Goal: Task Accomplishment & Management: Complete application form

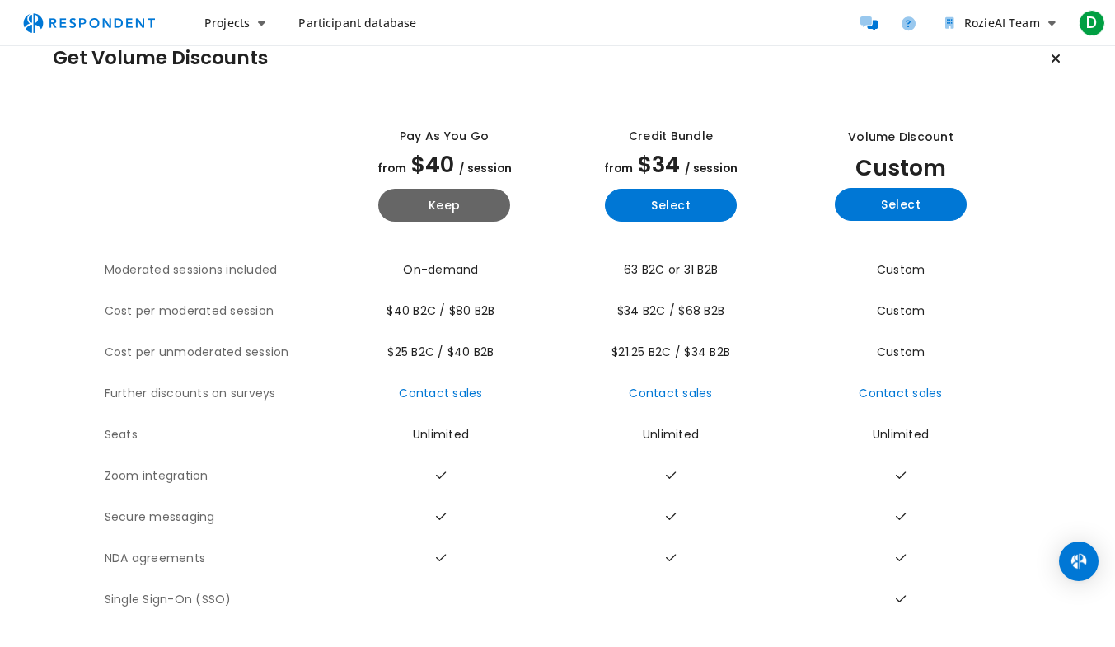
scroll to position [32, 0]
click at [469, 207] on button "Keep" at bounding box center [444, 205] width 132 height 33
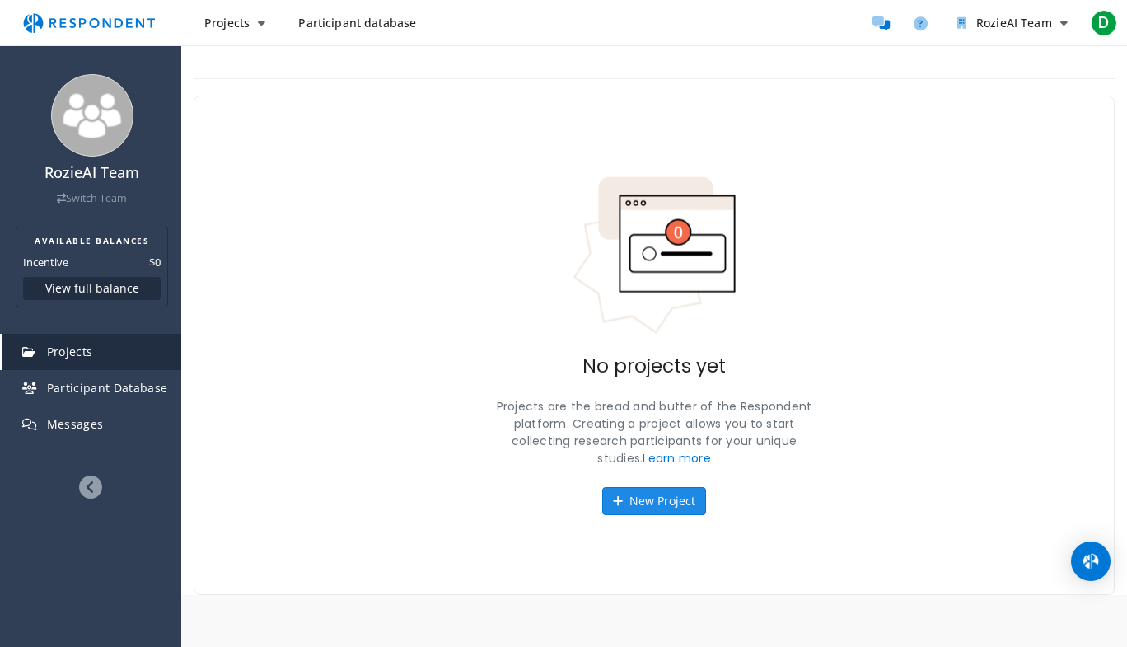
click at [620, 504] on icon at bounding box center [618, 501] width 10 height 12
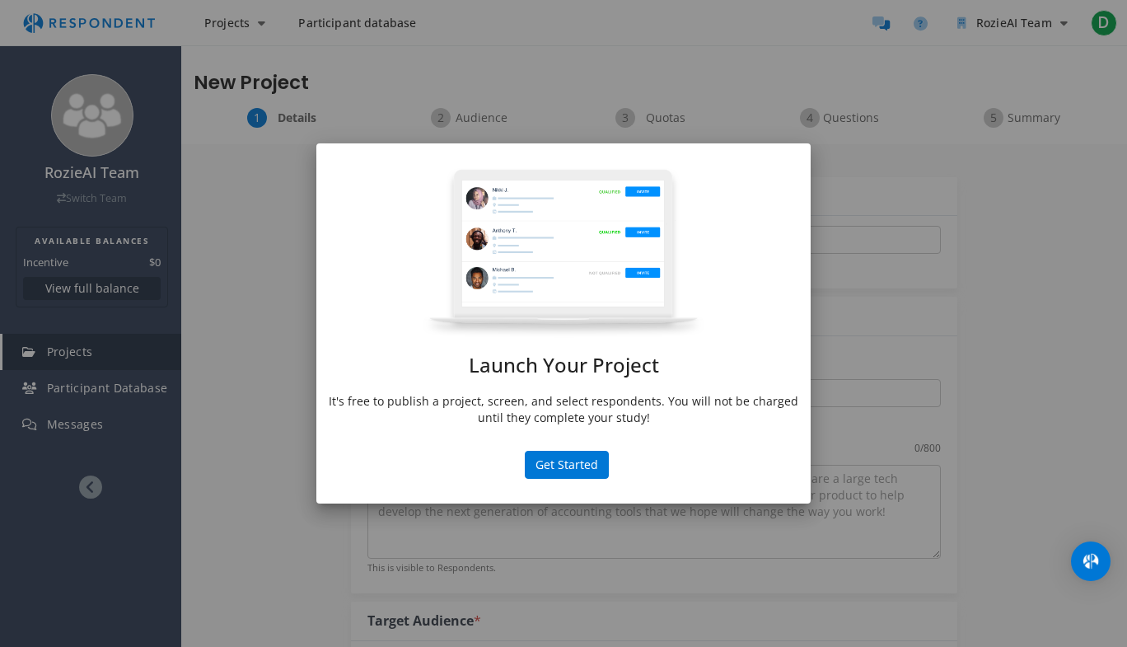
click at [953, 349] on div "Launch Your Project It's free to publish a project, screen, and select responde…" at bounding box center [563, 323] width 1127 height 647
click at [627, 452] on md-dialog-actions "Get Started" at bounding box center [563, 477] width 495 height 53
click at [562, 466] on button "Get Started" at bounding box center [567, 465] width 84 height 28
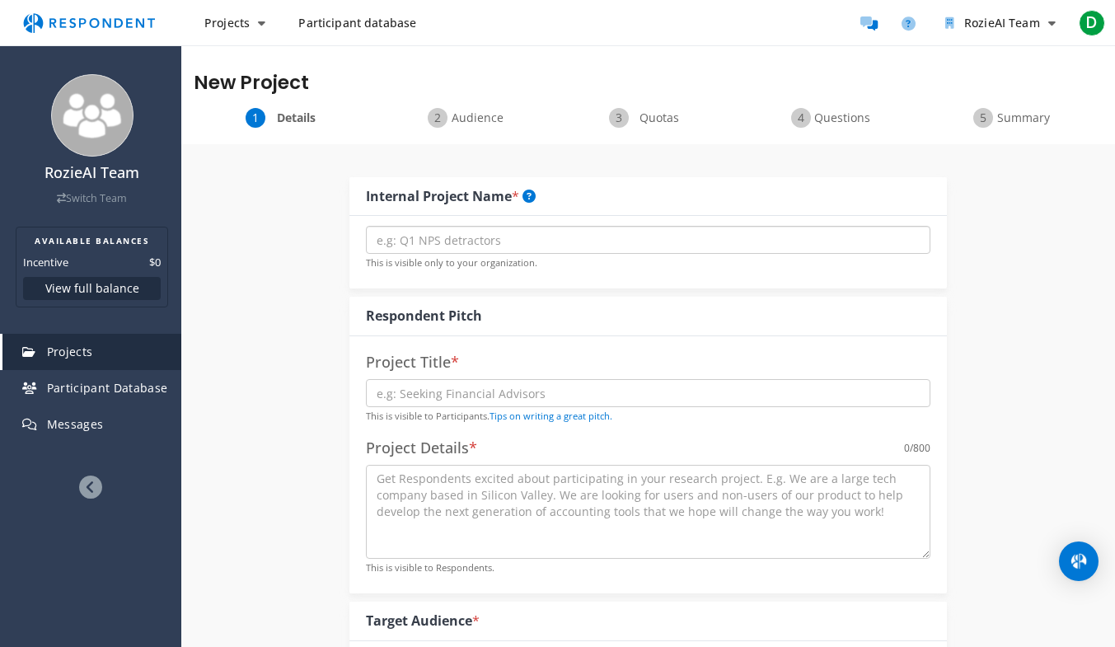
click at [562, 227] on input "text" at bounding box center [648, 240] width 565 height 28
type input "Brook Pricing Analysis"
click at [540, 386] on input "text" at bounding box center [648, 393] width 565 height 28
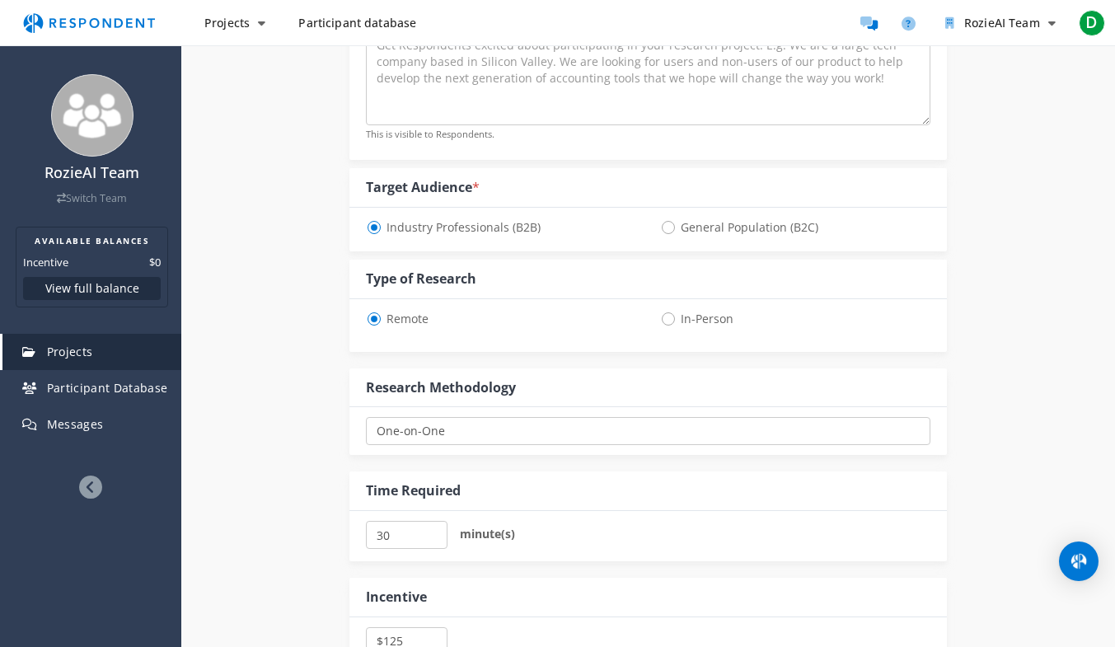
scroll to position [434, 0]
click at [476, 436] on select "One-on-One Focus Group Unmoderated Study Survey Diary Study" at bounding box center [648, 430] width 565 height 28
select select "number:9"
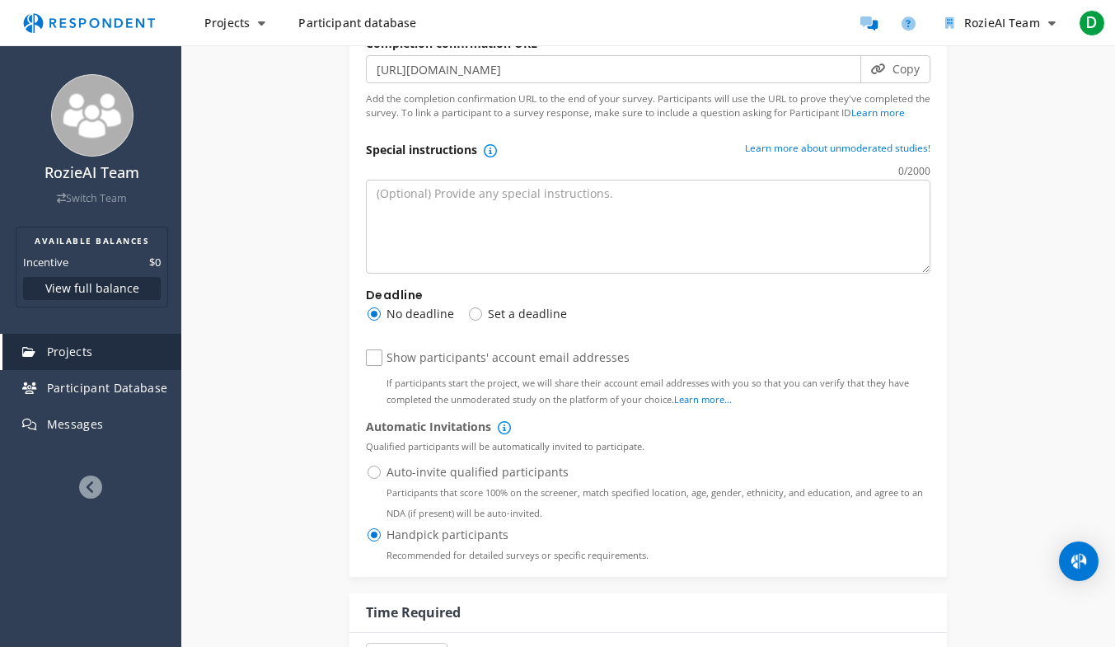
scroll to position [1034, 0]
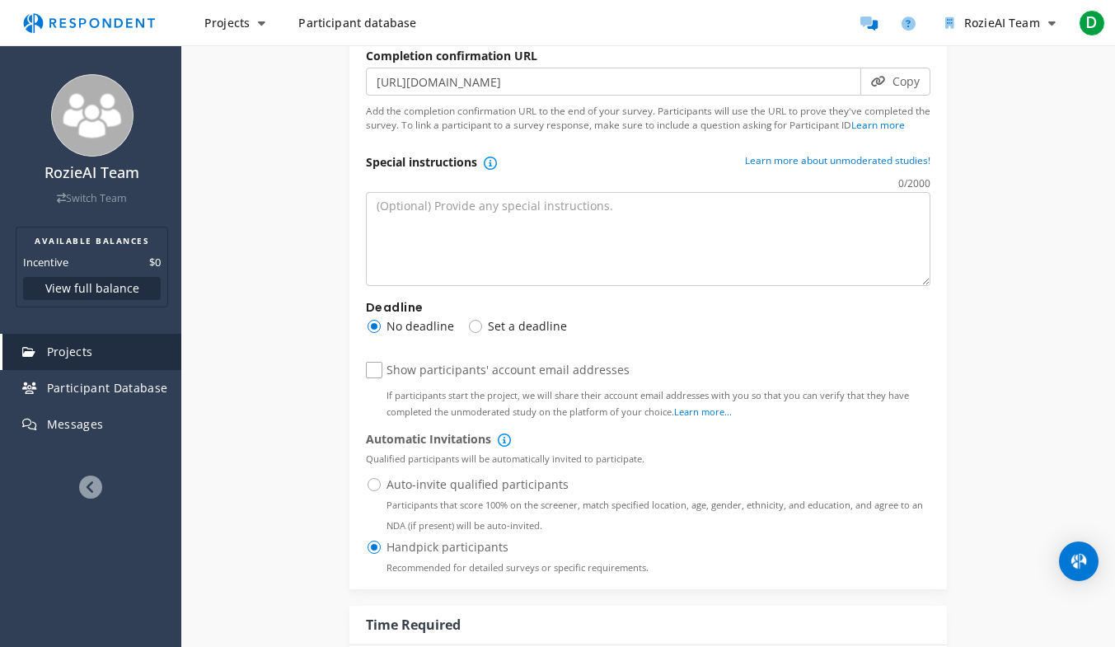
click at [471, 334] on span "Set a deadline" at bounding box center [517, 326] width 100 height 20
click at [471, 330] on input "Set a deadline" at bounding box center [472, 325] width 11 height 11
radio input "true"
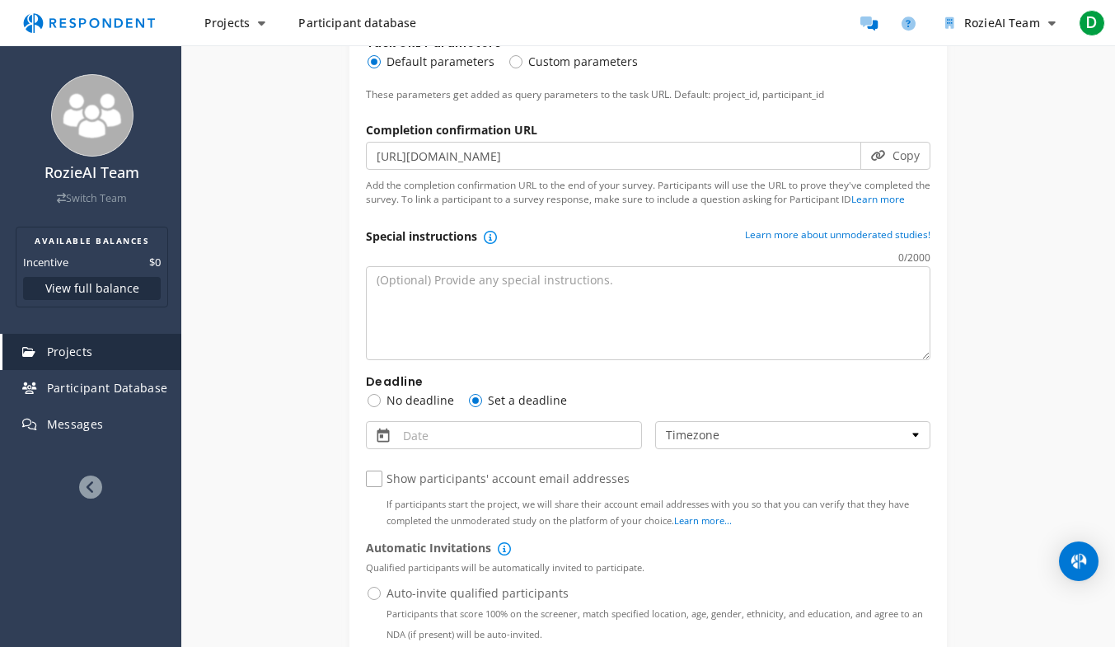
scroll to position [959, 0]
click at [482, 294] on textarea at bounding box center [648, 314] width 565 height 94
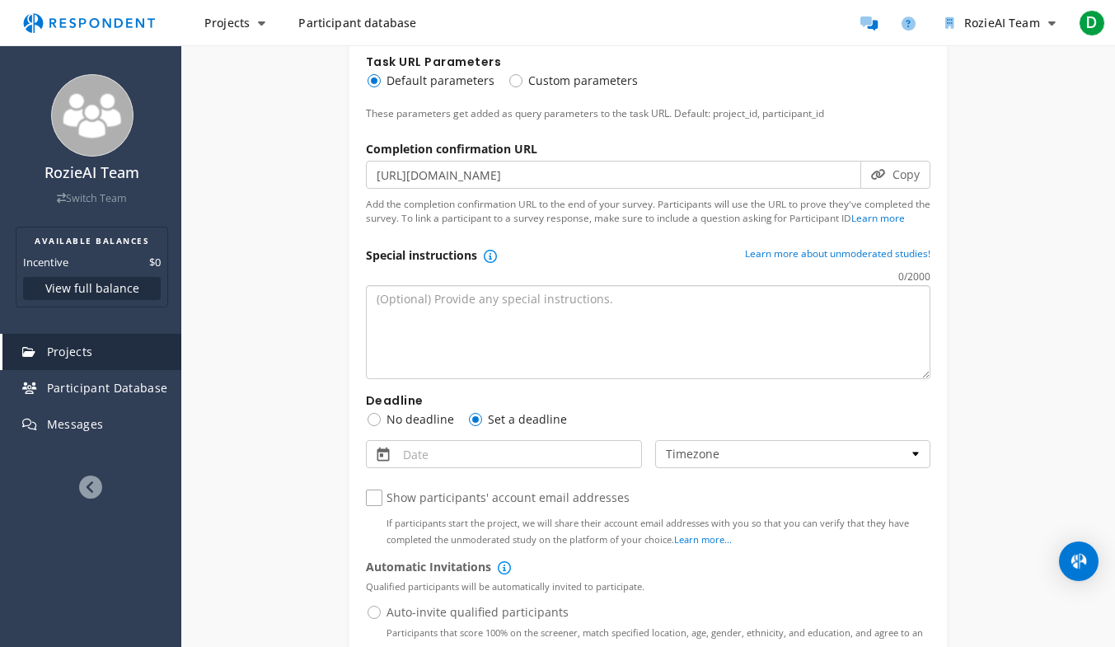
scroll to position [939, 0]
click at [571, 321] on textarea at bounding box center [648, 334] width 565 height 94
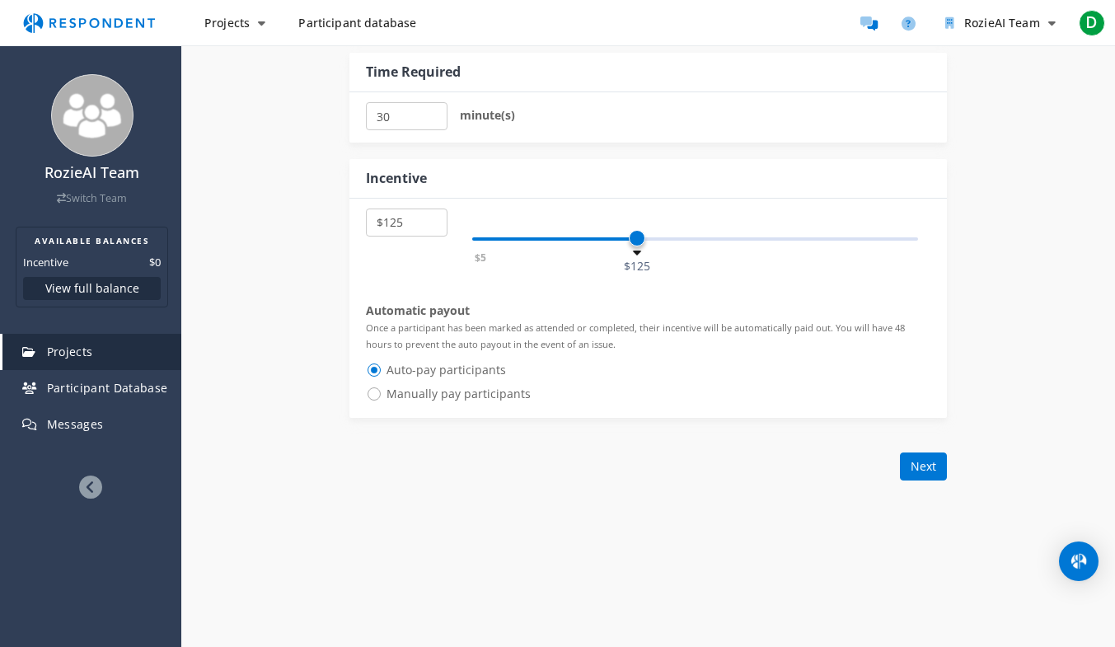
scroll to position [1643, 0]
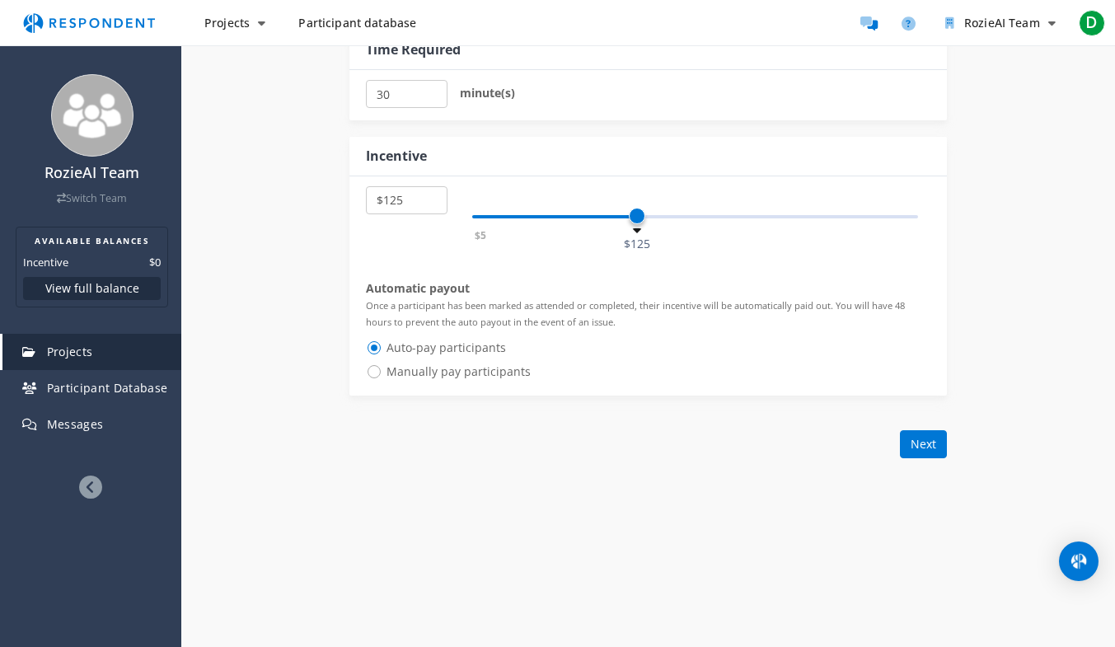
click at [498, 218] on div "$5 $1,000 $125" at bounding box center [695, 216] width 446 height 3
select select "number:25"
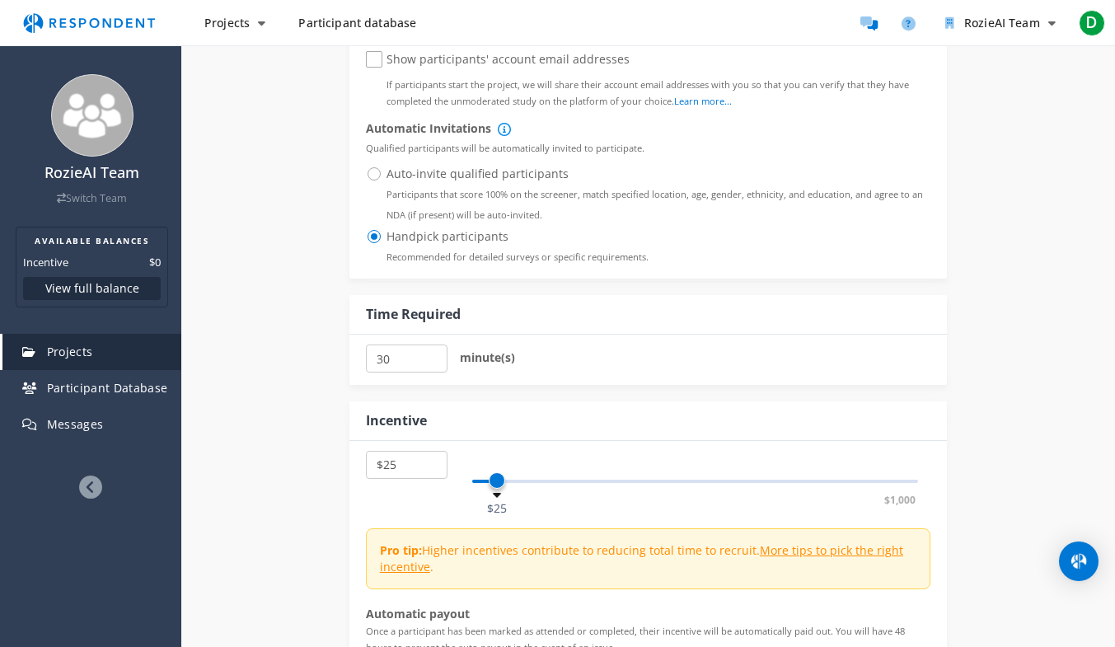
scroll to position [1378, 0]
click at [154, 379] on link "Participant Database" at bounding box center [91, 388] width 179 height 36
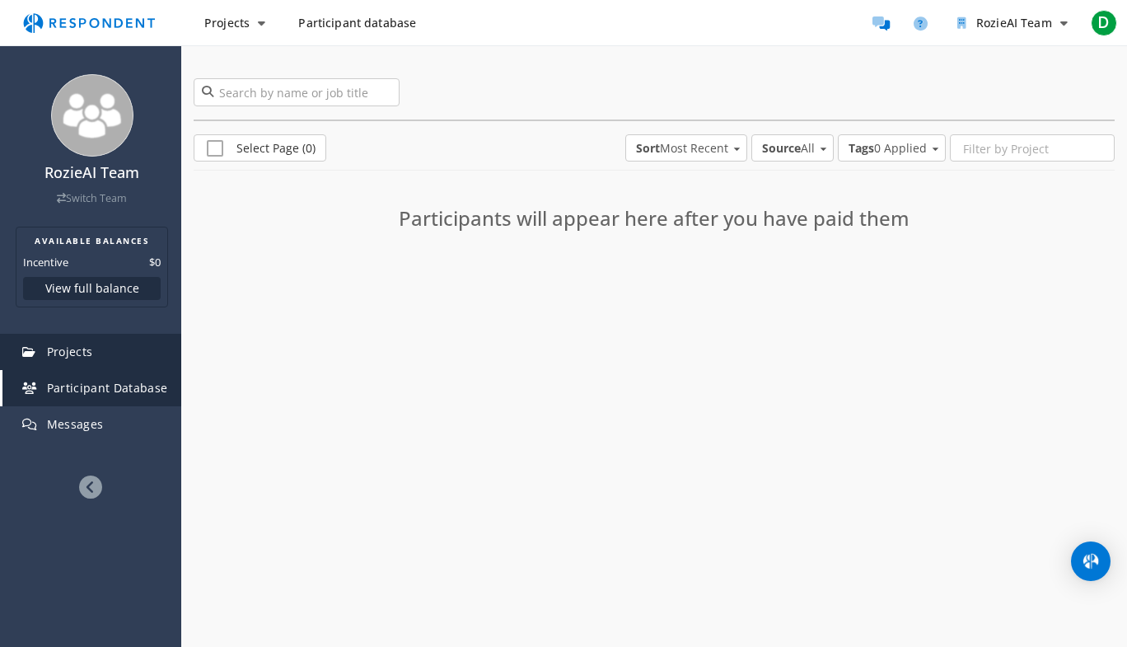
click at [85, 360] on link "Projects" at bounding box center [91, 352] width 179 height 36
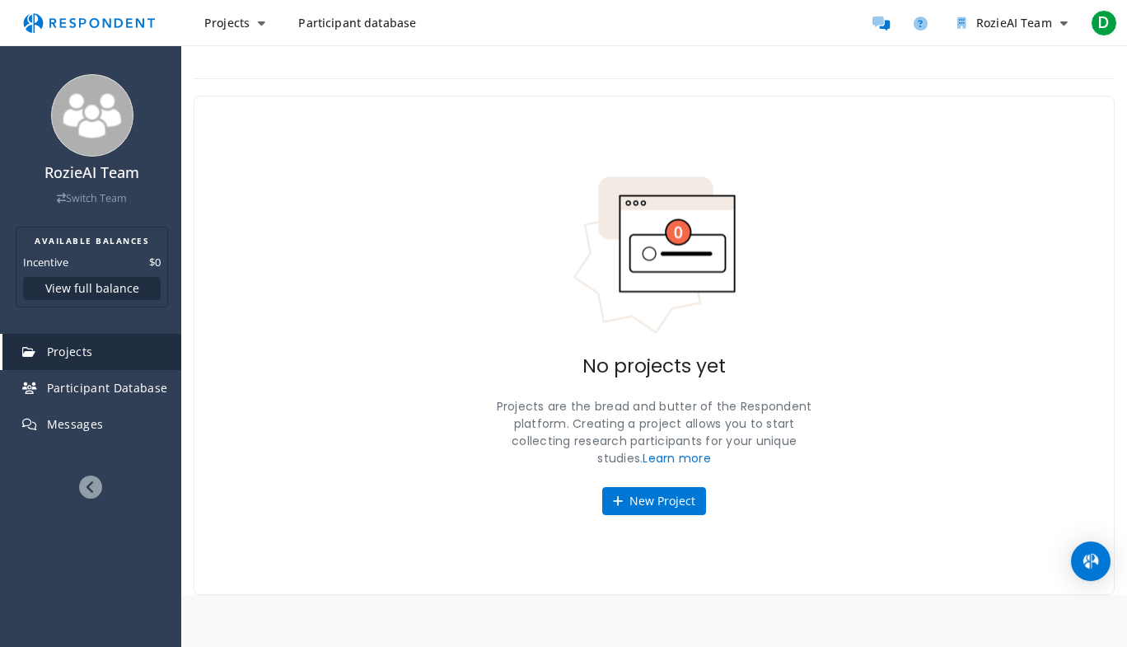
click at [373, 28] on span "Participant database" at bounding box center [357, 23] width 118 height 16
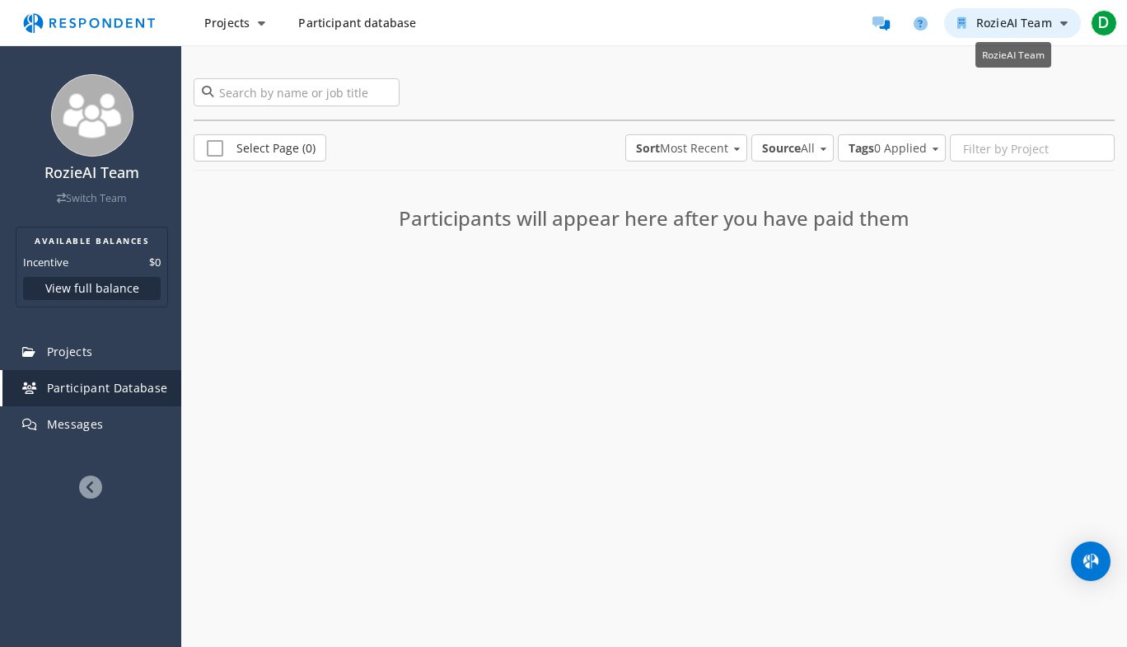
click at [988, 24] on span "RozieAI Team" at bounding box center [1015, 23] width 76 height 16
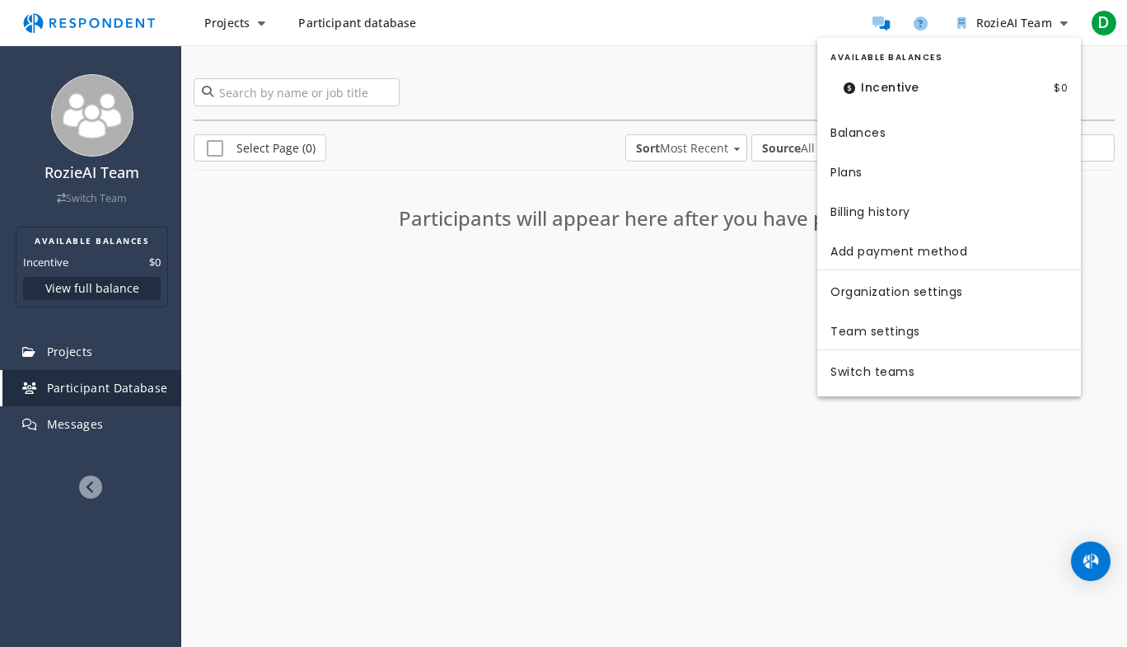
click at [631, 68] on md-backdrop at bounding box center [563, 323] width 1127 height 647
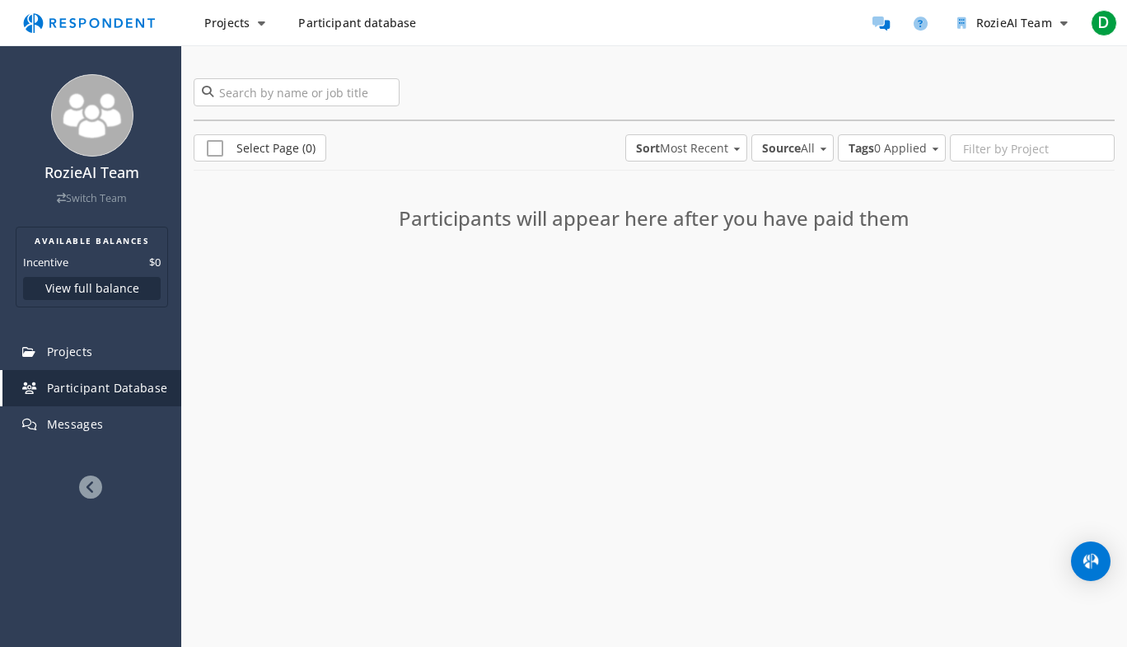
click at [903, 26] on ul "RozieAI Team D D [PERSON_NAME] [EMAIL_ADDRESS][DOMAIN_NAME] Account settings Lo…" at bounding box center [992, 23] width 255 height 33
click at [881, 21] on icon "Message participants" at bounding box center [881, 23] width 17 height 14
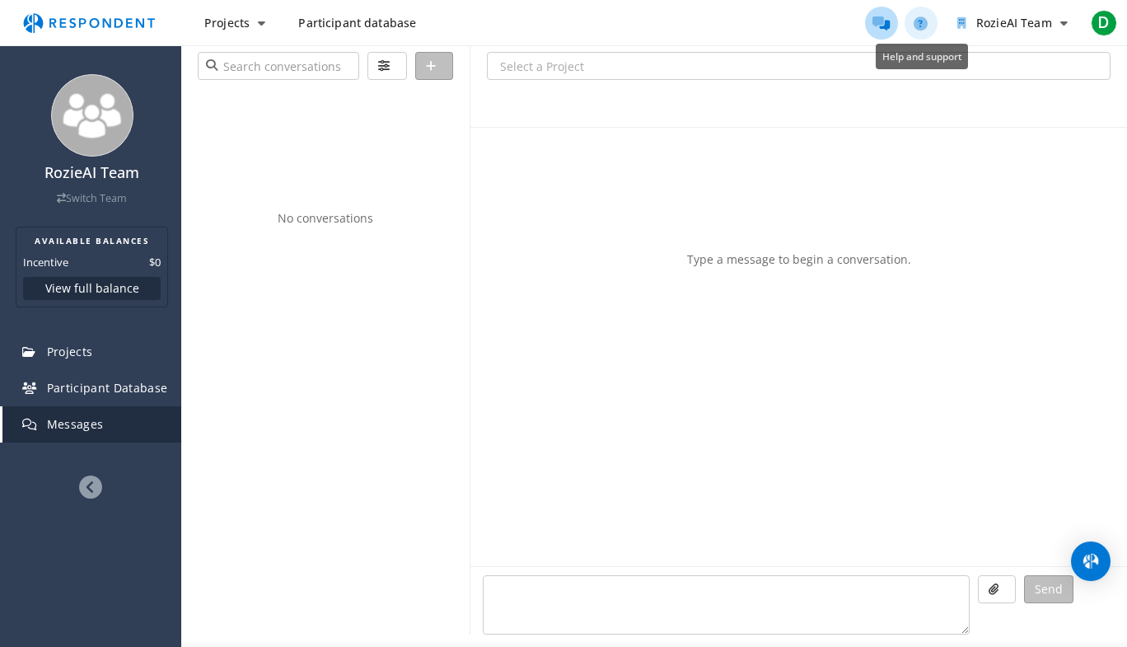
click at [931, 26] on link "Help and support" at bounding box center [921, 23] width 33 height 33
click at [924, 26] on icon "Help and support" at bounding box center [921, 23] width 14 height 14
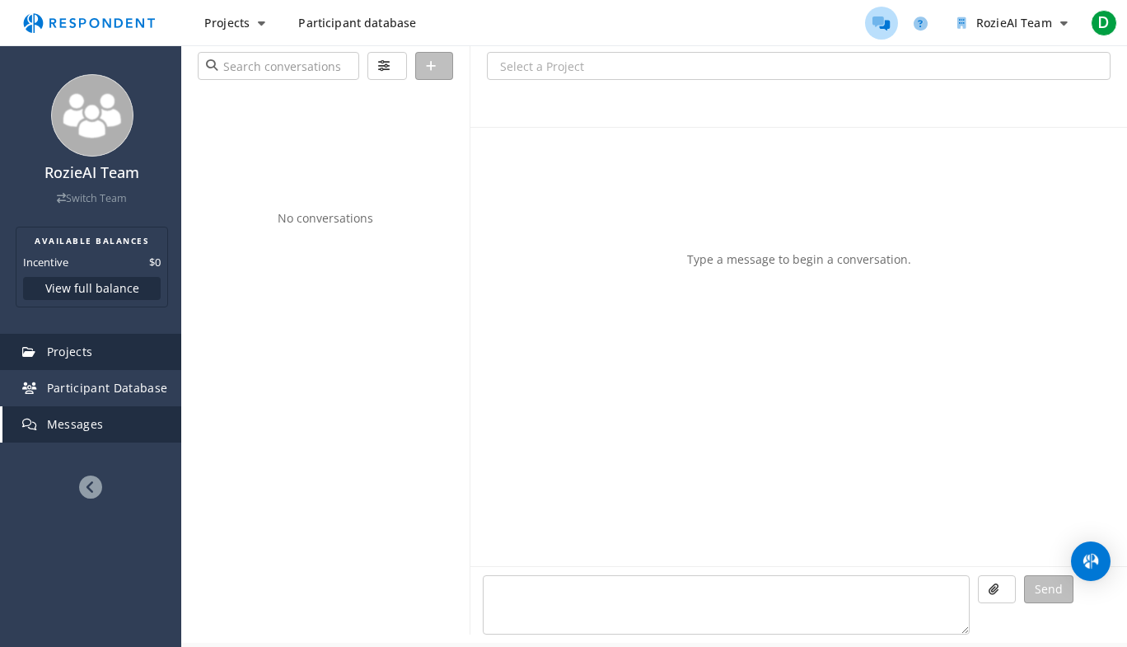
click at [95, 357] on link "Projects" at bounding box center [91, 352] width 179 height 36
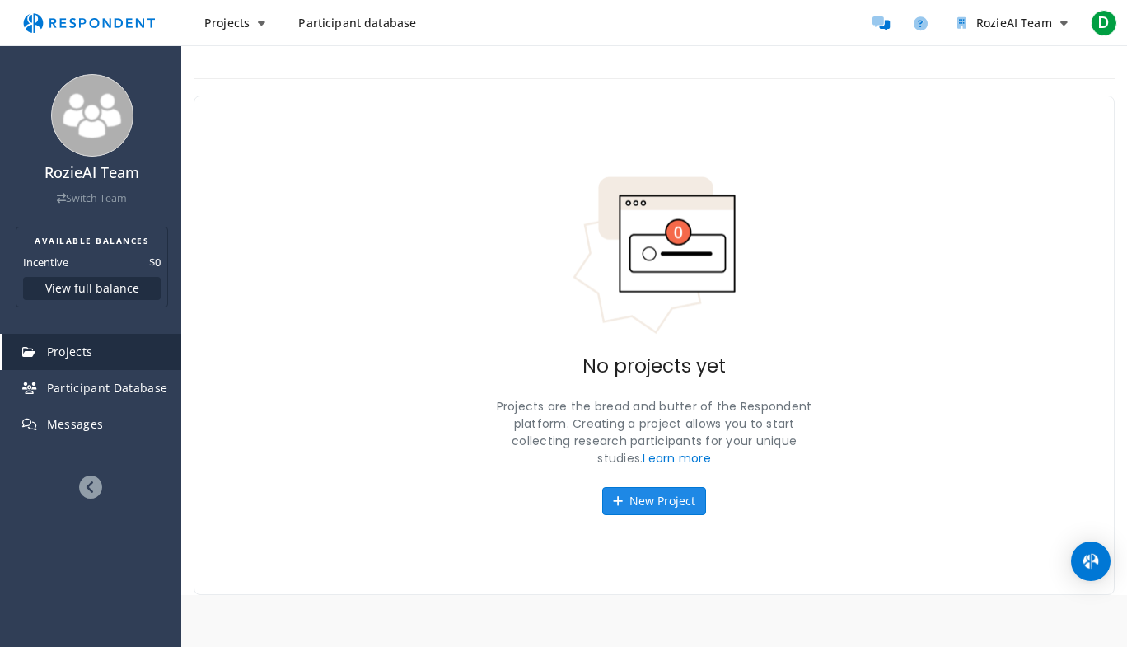
click at [632, 504] on button "New Project" at bounding box center [654, 501] width 104 height 28
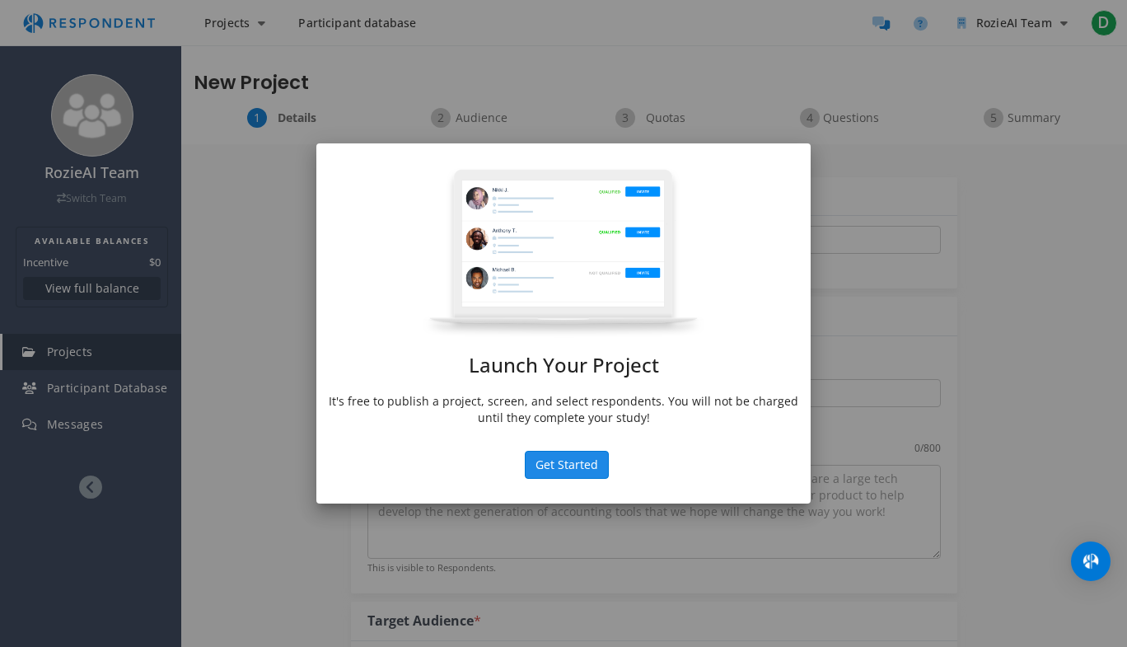
click at [567, 463] on button "Get Started" at bounding box center [567, 465] width 84 height 28
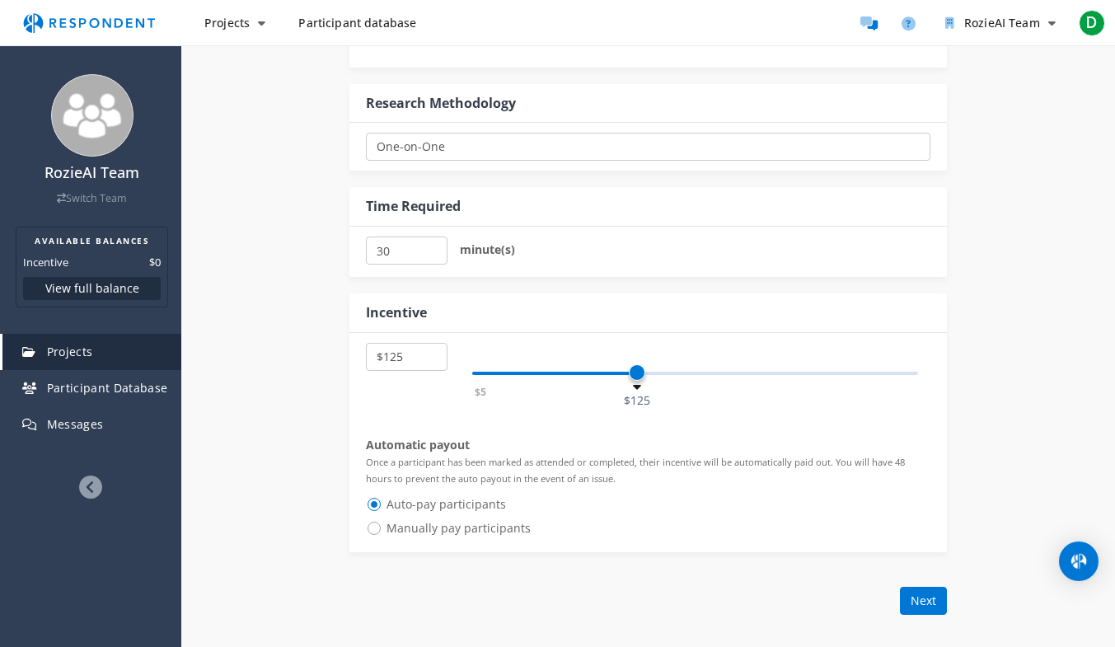
scroll to position [719, 0]
click at [487, 372] on div "$5 $1,000 $125" at bounding box center [695, 372] width 446 height 3
select select "number:15"
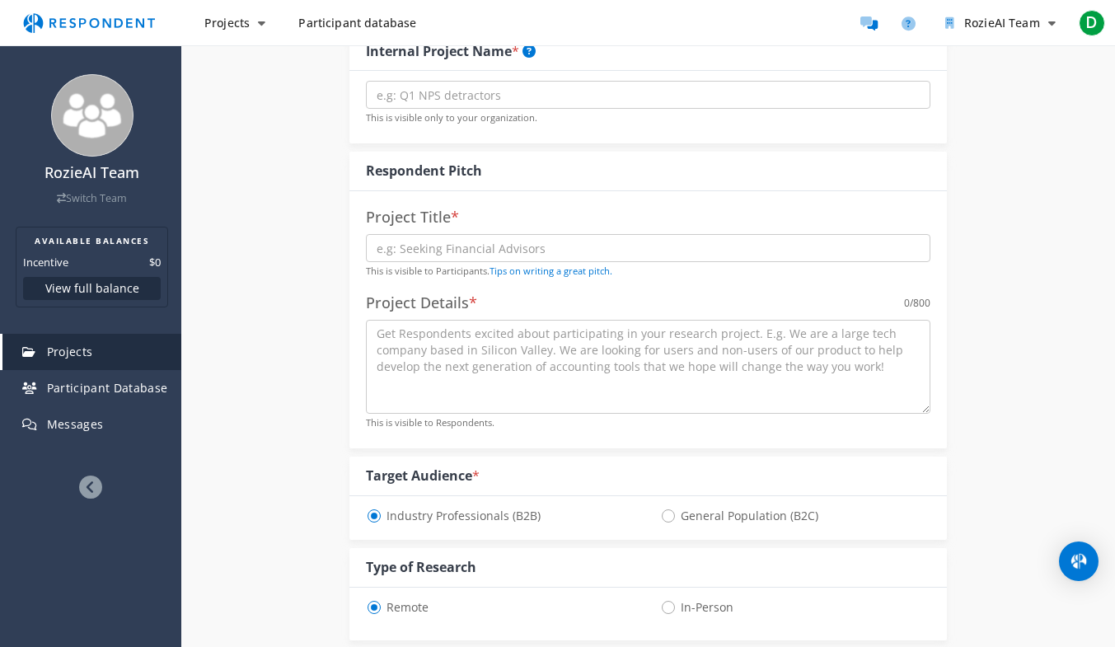
scroll to position [0, 0]
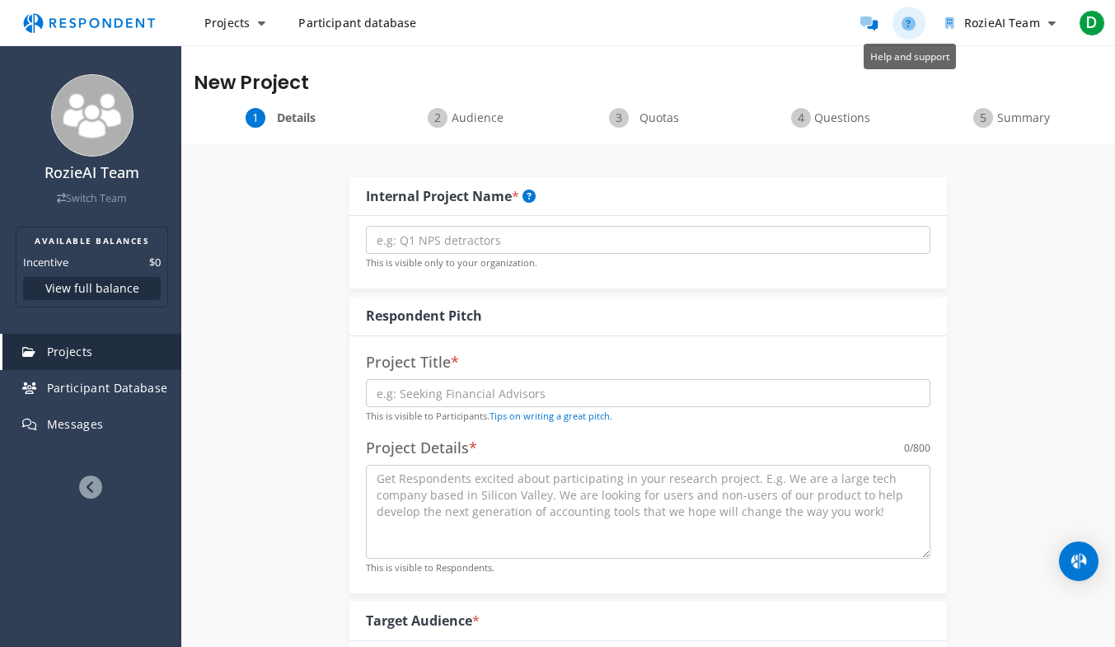
click at [916, 26] on icon "Help and support" at bounding box center [909, 23] width 14 height 14
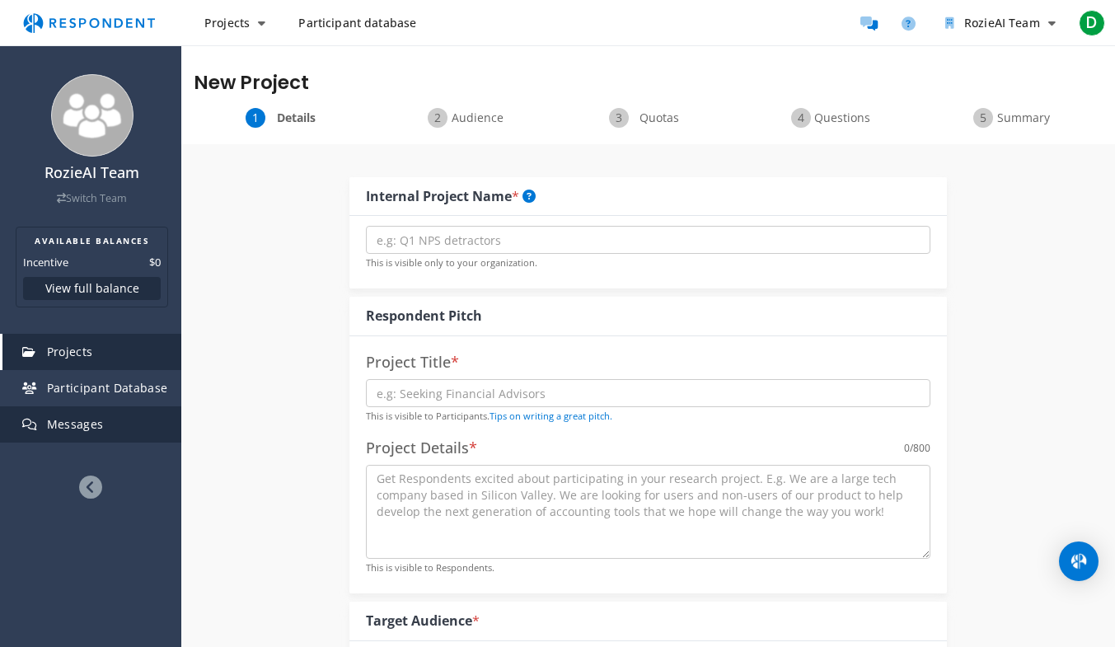
click at [77, 430] on span "Messages" at bounding box center [75, 424] width 57 height 16
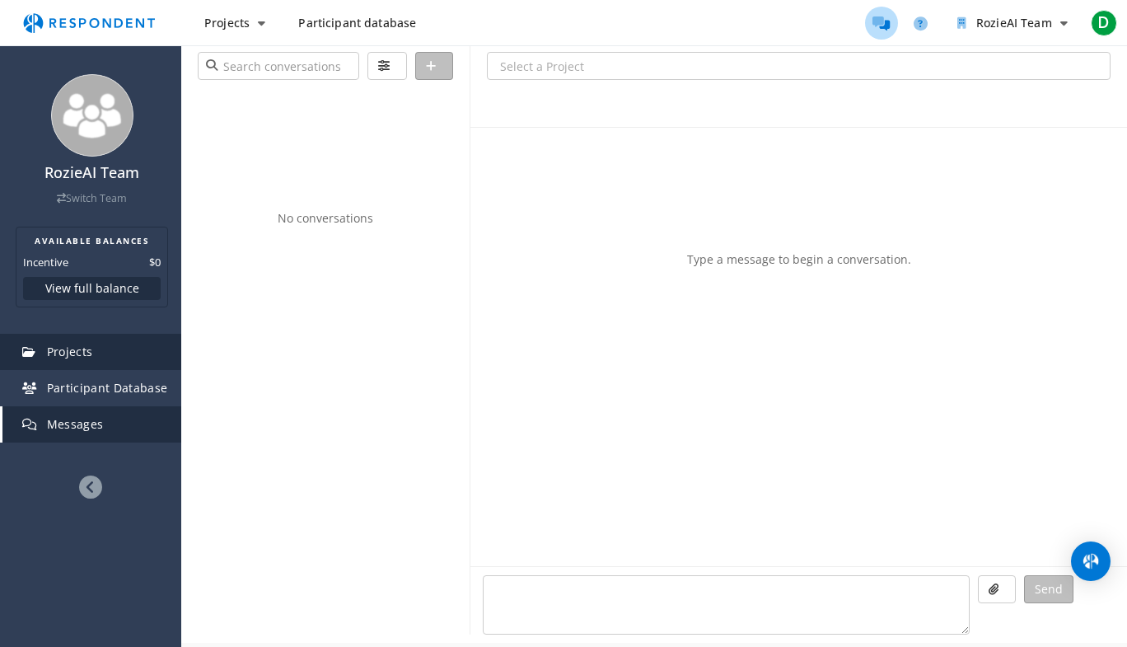
click at [110, 346] on link "Projects" at bounding box center [91, 352] width 179 height 36
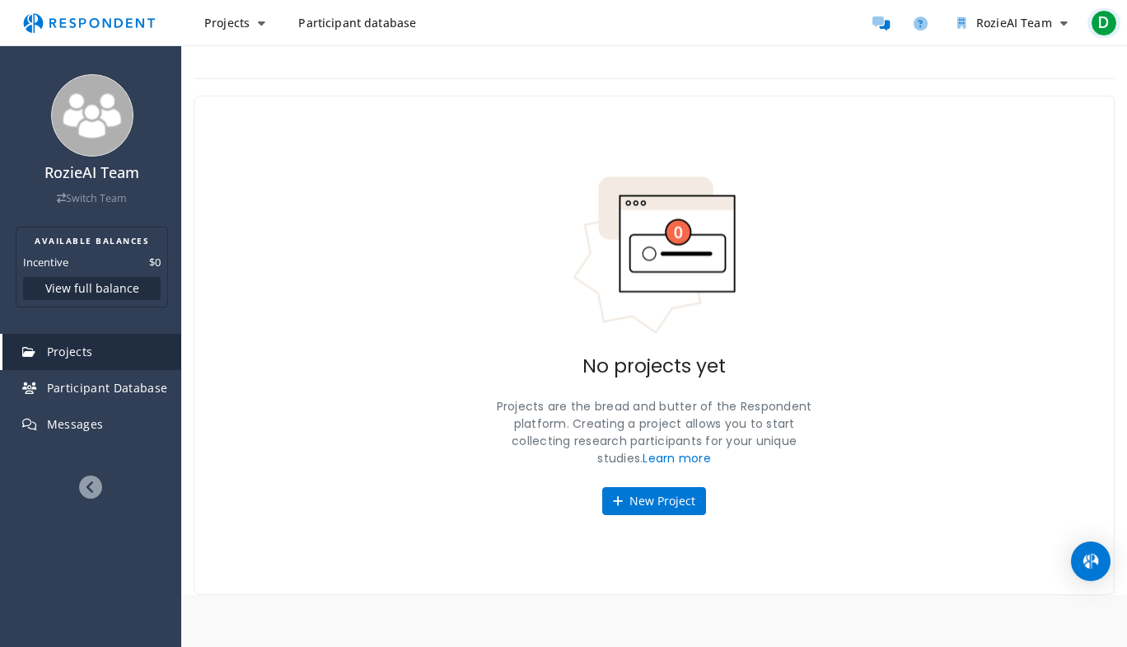
click at [1097, 26] on span "D" at bounding box center [1104, 23] width 26 height 26
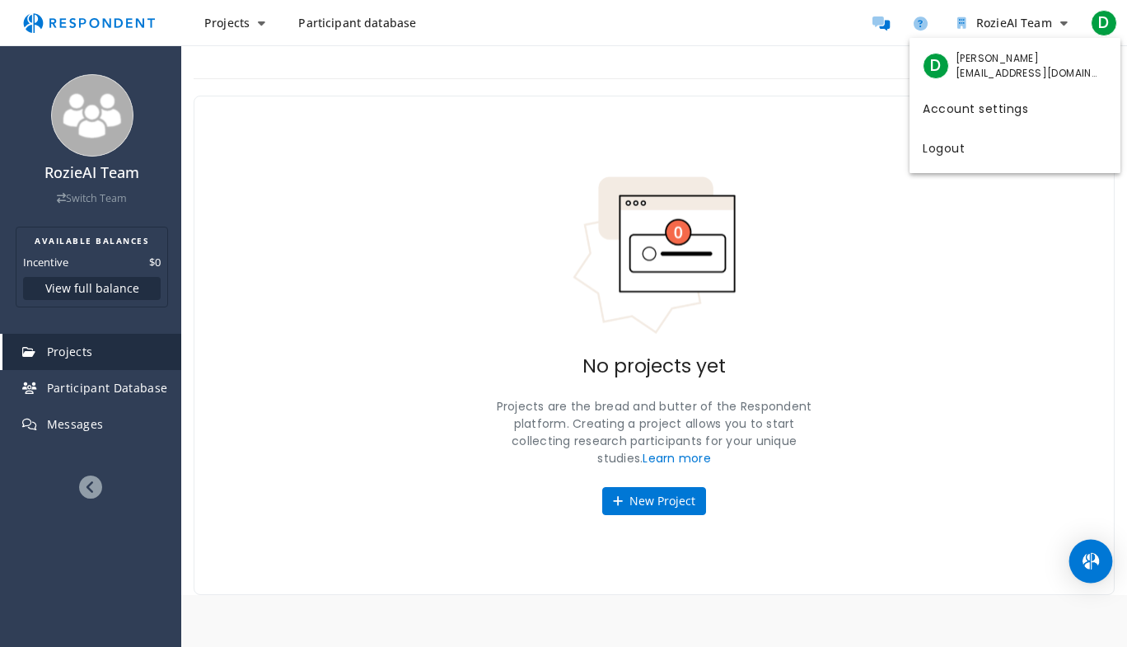
click at [1092, 570] on div "Open Intercom Messenger" at bounding box center [1092, 562] width 44 height 44
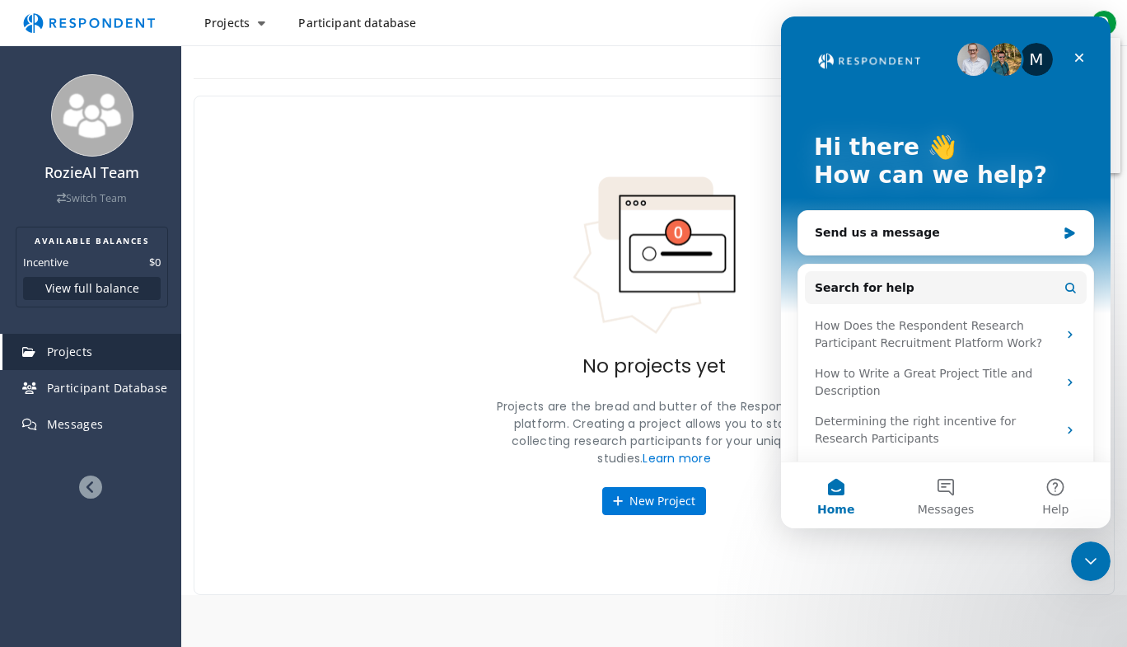
scroll to position [56, 0]
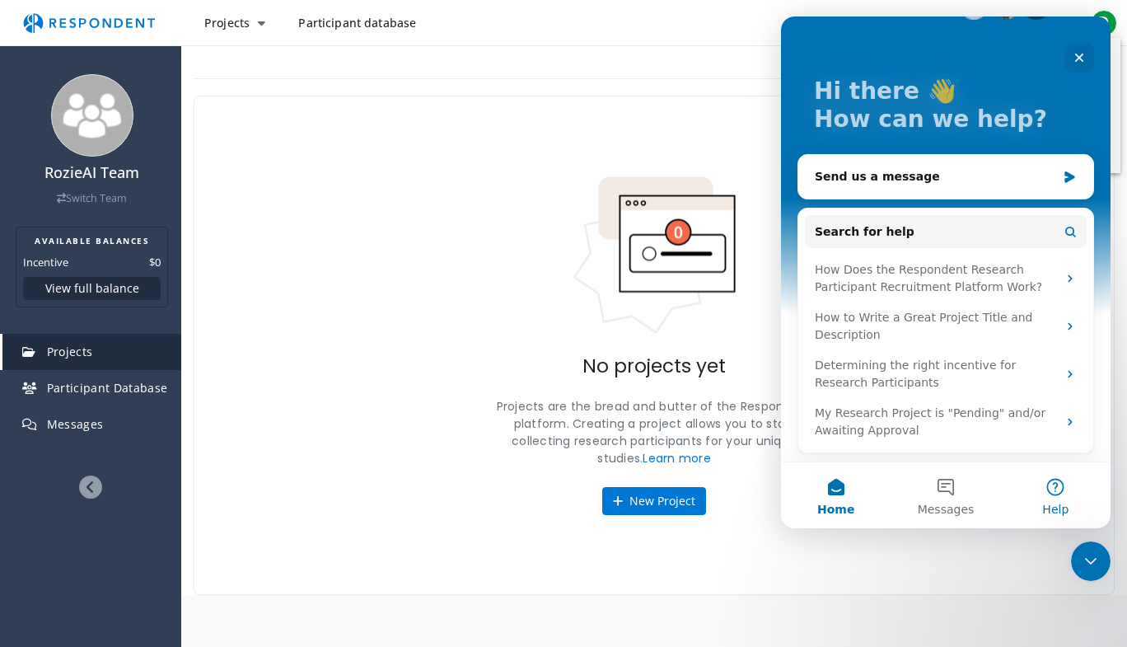
click at [1050, 490] on button "Help" at bounding box center [1056, 495] width 110 height 66
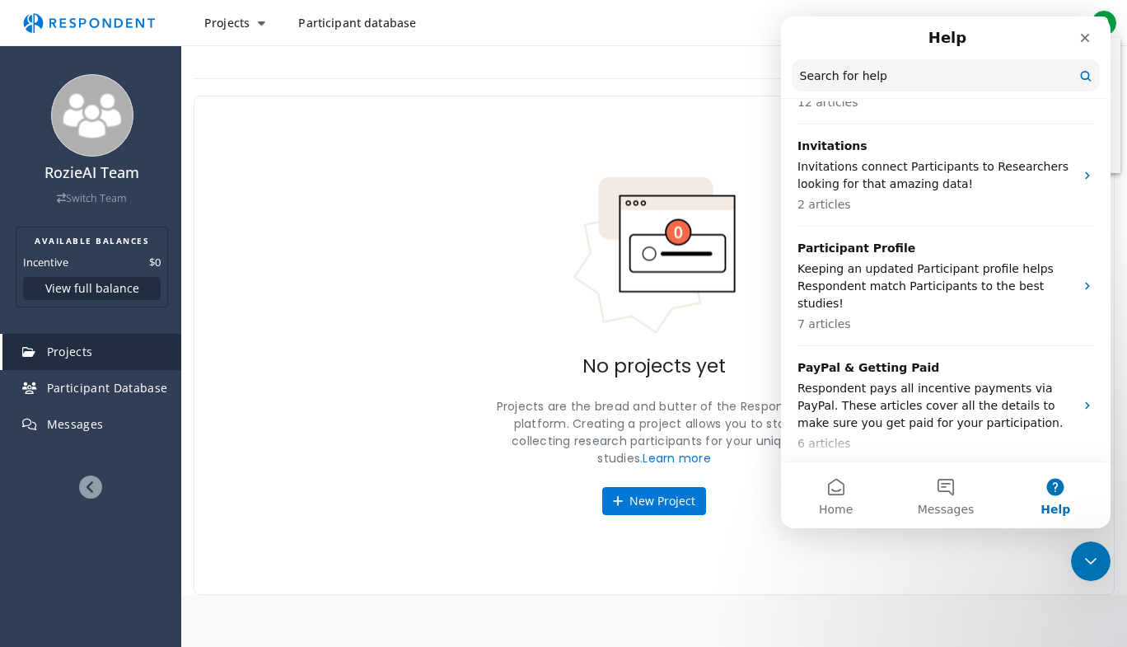
scroll to position [841, 0]
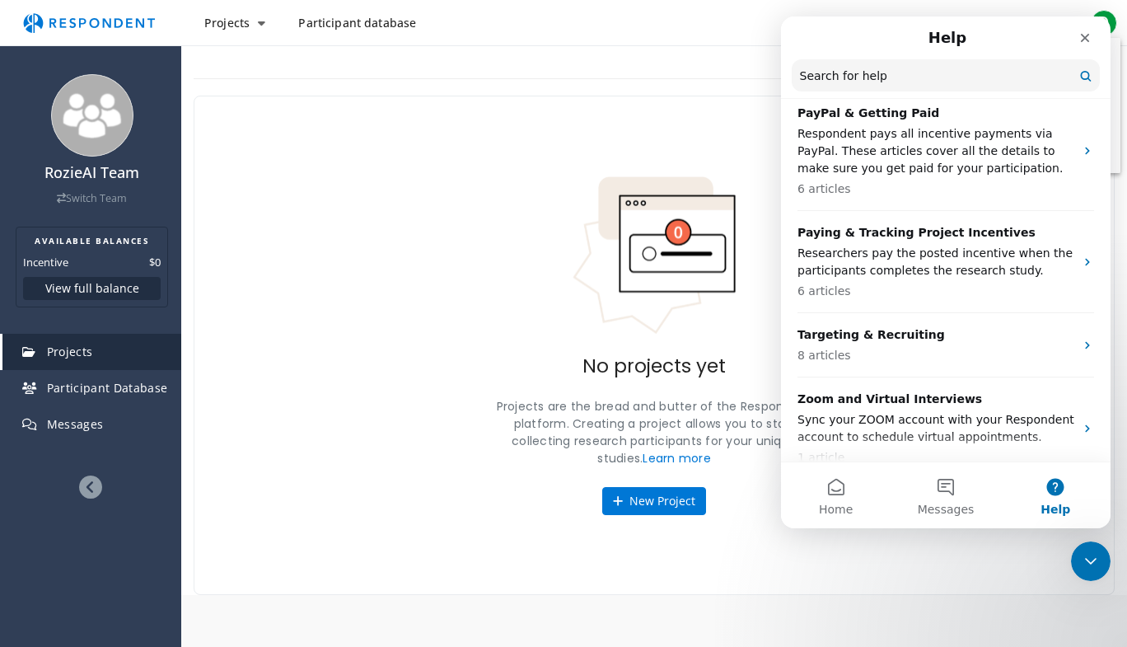
click at [730, 157] on md-backdrop at bounding box center [563, 323] width 1127 height 647
click at [1073, 39] on div "Close" at bounding box center [1086, 38] width 30 height 30
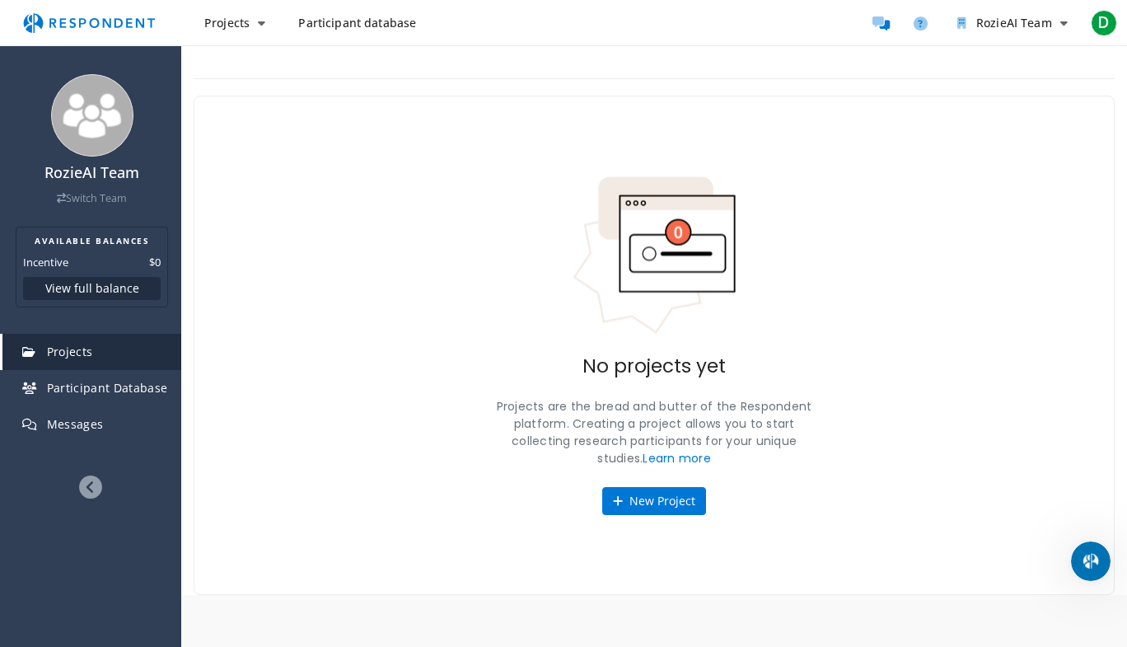
scroll to position [0, 0]
